Goal: Check status: Check status

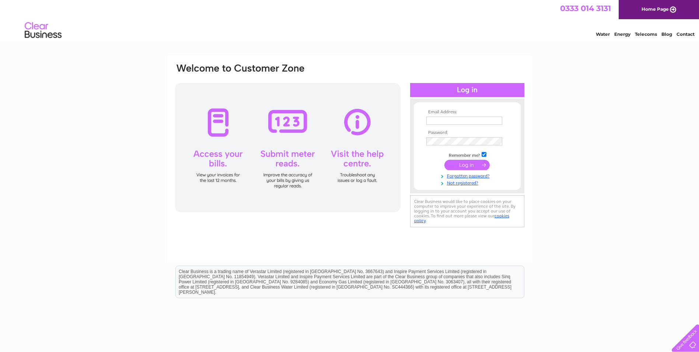
type input "rlpercival@hotmail.com"
click at [466, 165] on input "submit" at bounding box center [467, 165] width 45 height 10
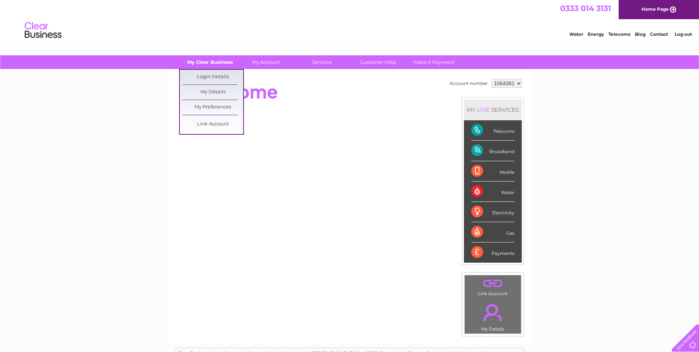
click at [209, 60] on link "My Clear Business" at bounding box center [210, 62] width 61 height 14
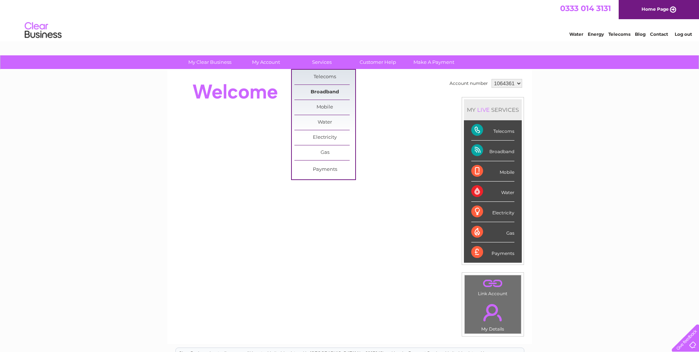
click at [322, 95] on link "Broadband" at bounding box center [325, 92] width 61 height 15
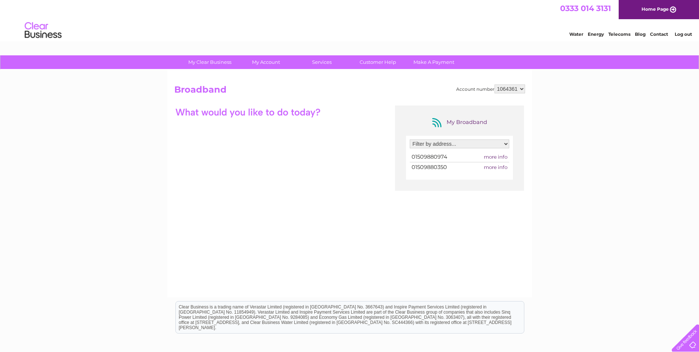
click at [508, 145] on select "Filter by address... Cliffe Farm, Melton Road, Burton-On-The-Wolds, Loughboroug…" at bounding box center [460, 143] width 100 height 9
select select "2079338"
click at [410, 139] on select "Filter by address... [STREET_ADDRESS][PERSON_NAME][PERSON_NAME][PERSON_NAME]" at bounding box center [460, 143] width 100 height 9
click at [490, 158] on span "more info" at bounding box center [496, 157] width 24 height 6
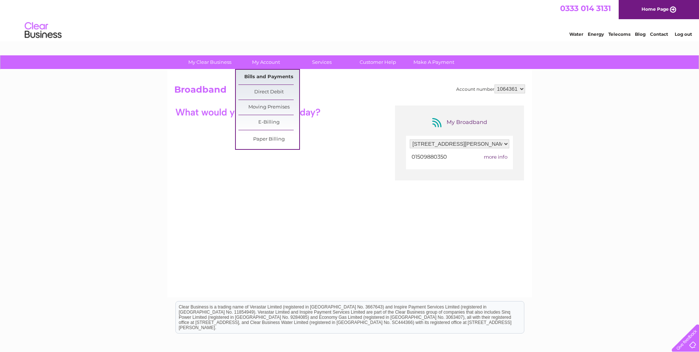
click at [272, 76] on link "Bills and Payments" at bounding box center [269, 77] width 61 height 15
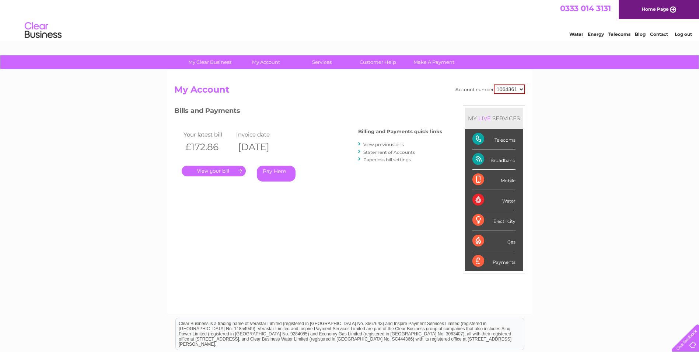
click at [521, 88] on select "1064361" at bounding box center [509, 89] width 31 height 10
click at [494, 84] on select "1064361" at bounding box center [509, 89] width 31 height 10
click at [382, 62] on link "Customer Help" at bounding box center [378, 62] width 61 height 14
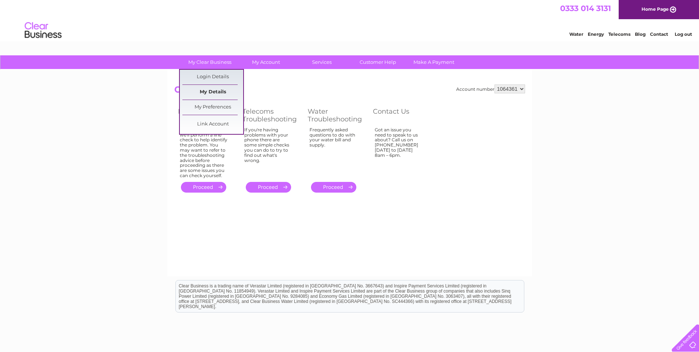
click at [216, 92] on link "My Details" at bounding box center [213, 92] width 61 height 15
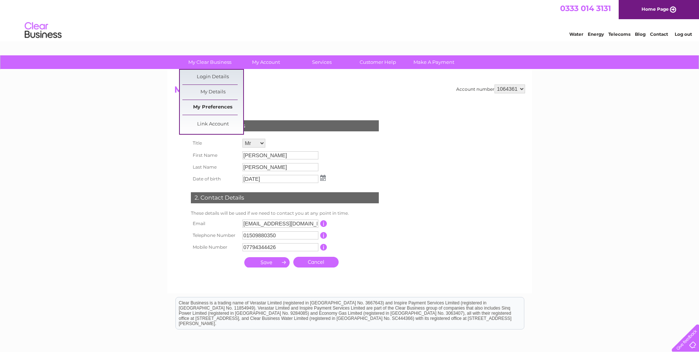
click at [218, 104] on link "My Preferences" at bounding box center [213, 107] width 61 height 15
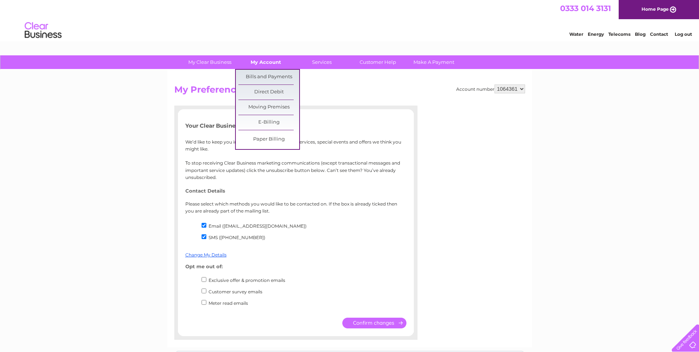
click at [267, 60] on link "My Account" at bounding box center [266, 62] width 61 height 14
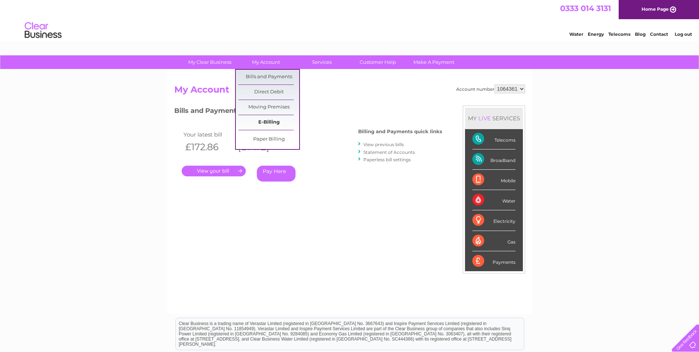
click at [267, 122] on link "E-Billing" at bounding box center [269, 122] width 61 height 15
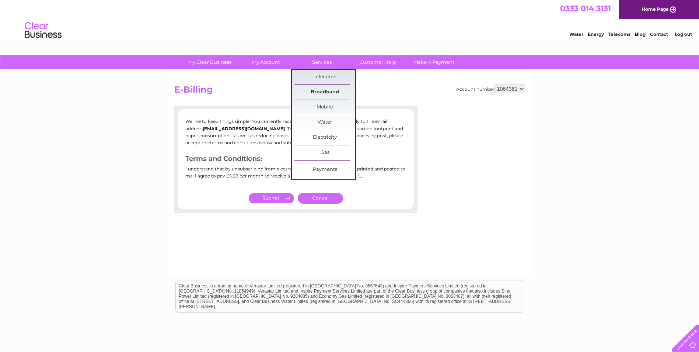
click at [323, 93] on link "Broadband" at bounding box center [325, 92] width 61 height 15
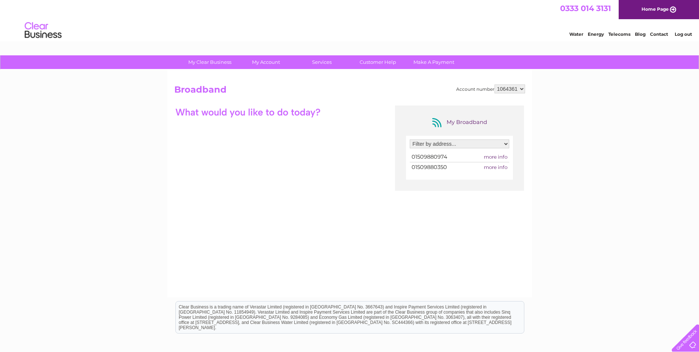
click at [500, 168] on span "more info" at bounding box center [496, 167] width 24 height 6
click at [494, 143] on select "Filter by address... [STREET_ADDRESS][PERSON_NAME][PERSON_NAME][PERSON_NAME]" at bounding box center [460, 143] width 100 height 9
select select "2079338"
click at [410, 139] on select "Filter by address... [STREET_ADDRESS][PERSON_NAME][PERSON_NAME][PERSON_NAME]" at bounding box center [460, 143] width 100 height 9
click at [497, 155] on span "more info" at bounding box center [496, 157] width 24 height 6
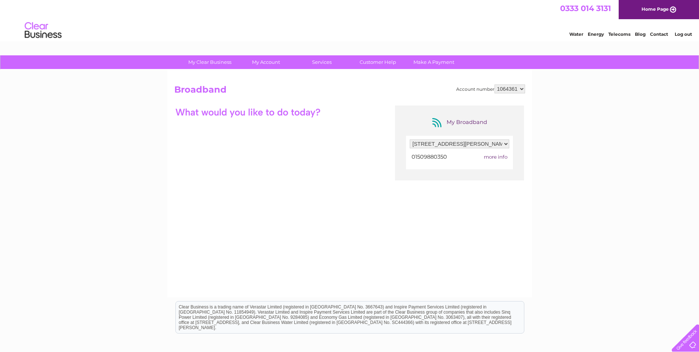
click at [497, 155] on span "more info" at bounding box center [496, 157] width 24 height 6
click at [441, 159] on span "01509880350" at bounding box center [429, 156] width 35 height 7
click at [497, 156] on span "more info" at bounding box center [496, 157] width 24 height 6
click at [502, 156] on span "more info" at bounding box center [496, 157] width 24 height 6
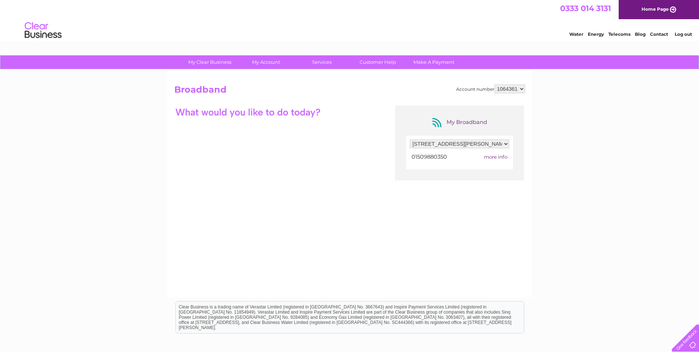
click at [225, 148] on div "My Broadband Filter by address... [STREET_ADDRESS][PERSON_NAME][PERSON_NAME][PE…" at bounding box center [349, 177] width 351 height 144
drag, startPoint x: 252, startPoint y: 192, endPoint x: 219, endPoint y: 152, distance: 51.8
click at [218, 156] on div "My Broadband Filter by address... [STREET_ADDRESS][PERSON_NAME][PERSON_NAME][PE…" at bounding box center [349, 177] width 351 height 144
